Goal: Task Accomplishment & Management: Use online tool/utility

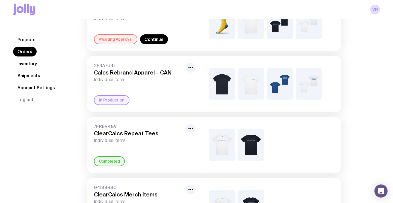
scroll to position [4, 0]
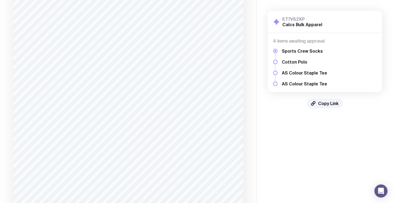
scroll to position [575, 0]
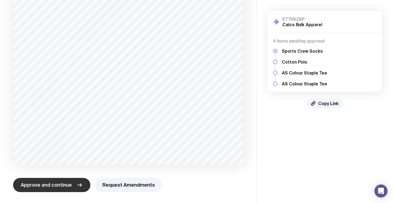
click at [60, 182] on button "Approve and continue" at bounding box center [51, 185] width 77 height 14
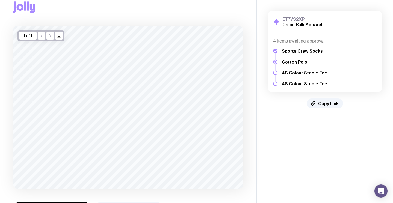
scroll to position [36, 0]
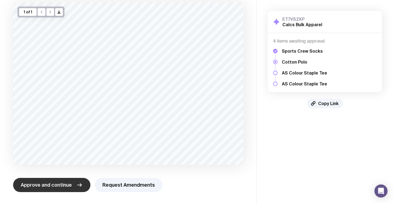
click at [65, 185] on span "Approve and continue" at bounding box center [46, 185] width 51 height 7
click at [54, 190] on button "Approve and continue" at bounding box center [51, 185] width 77 height 14
click at [57, 183] on span "Approve and continue" at bounding box center [46, 185] width 51 height 7
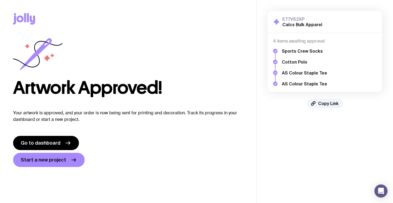
scroll to position [0, 0]
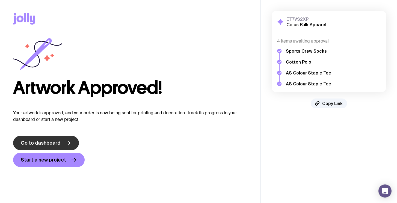
click at [58, 145] on link "Go to dashboard" at bounding box center [46, 143] width 66 height 14
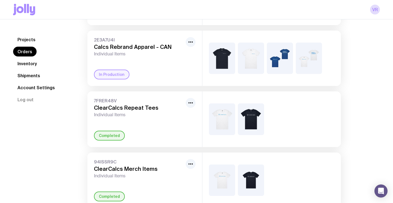
scroll to position [36, 0]
